Goal: Navigation & Orientation: Find specific page/section

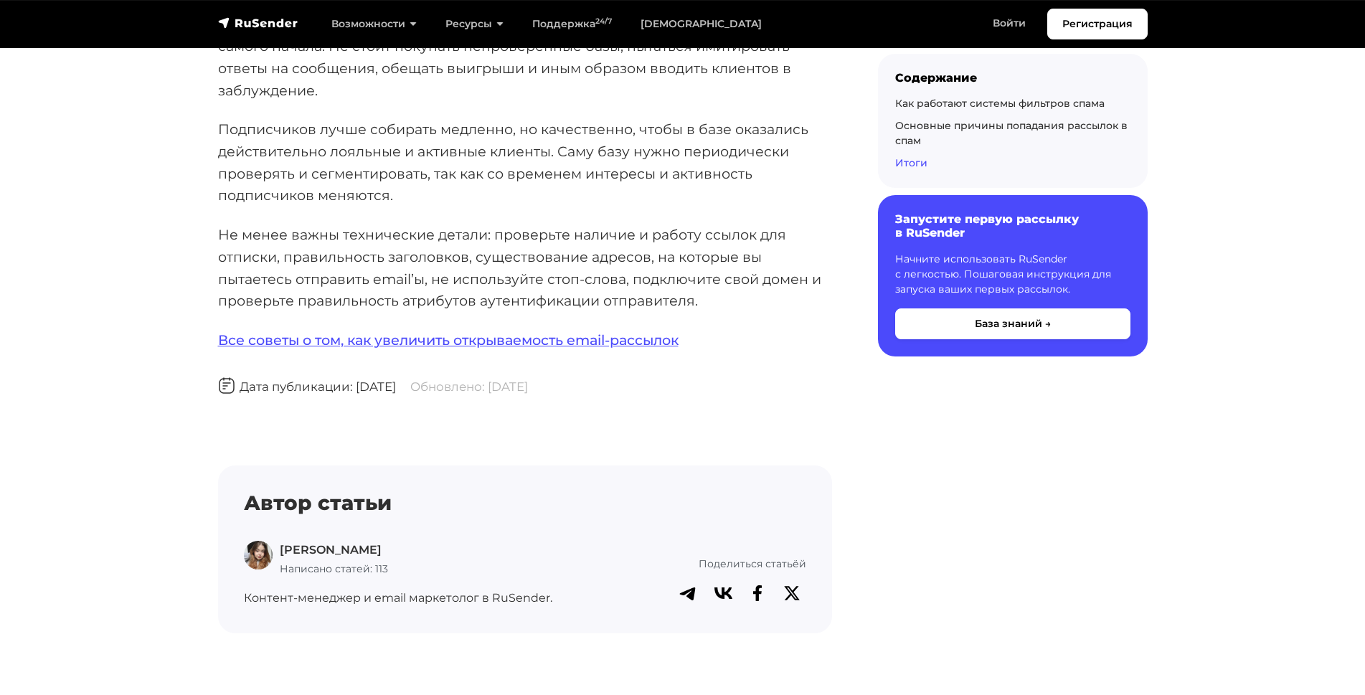
scroll to position [7950, 0]
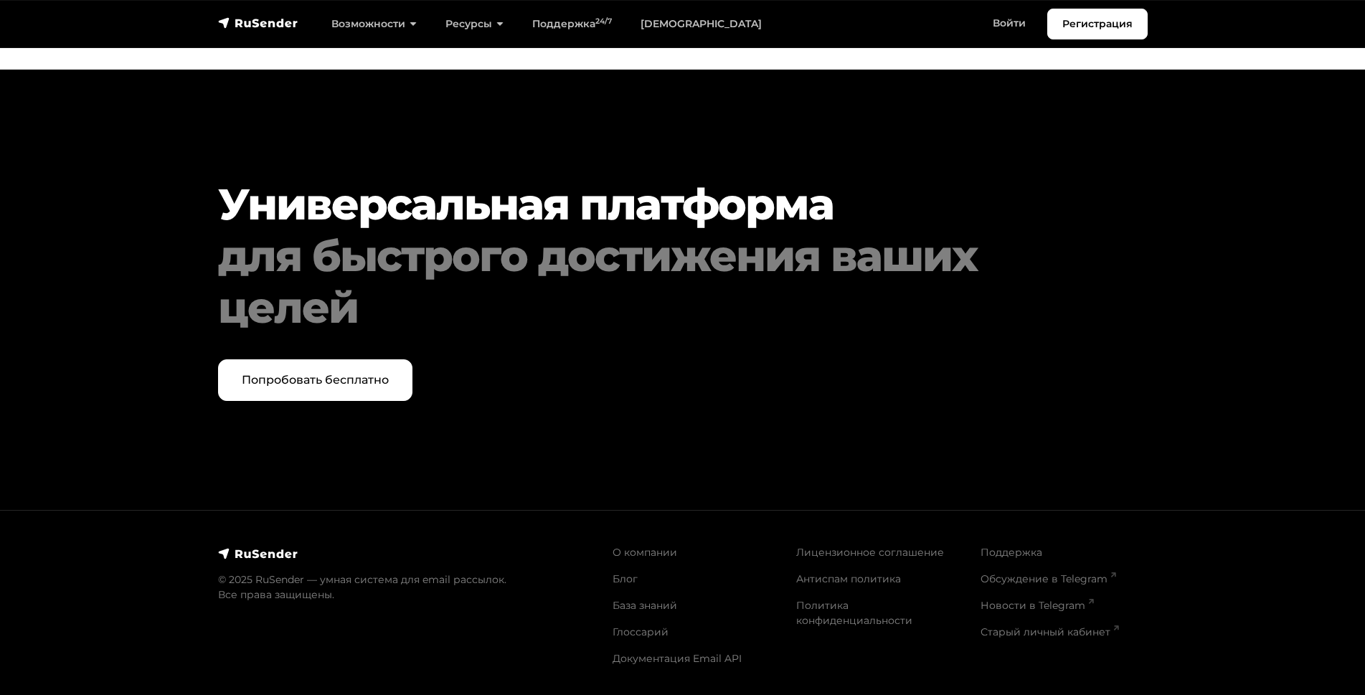
scroll to position [6214, 0]
click at [622, 585] on link "Блог" at bounding box center [625, 578] width 25 height 13
